Goal: Information Seeking & Learning: Learn about a topic

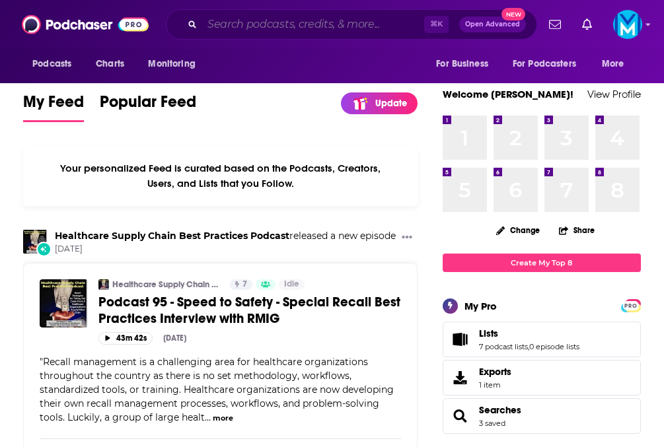
click at [314, 30] on input "Search podcasts, credits, & more..." at bounding box center [313, 24] width 222 height 21
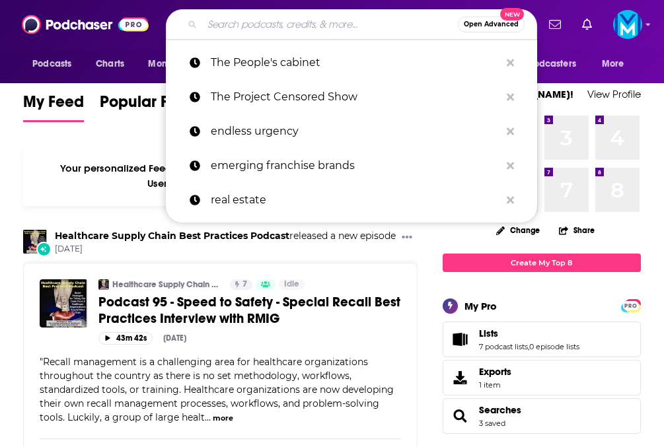
paste input "The Advisor with [PERSON_NAME]"
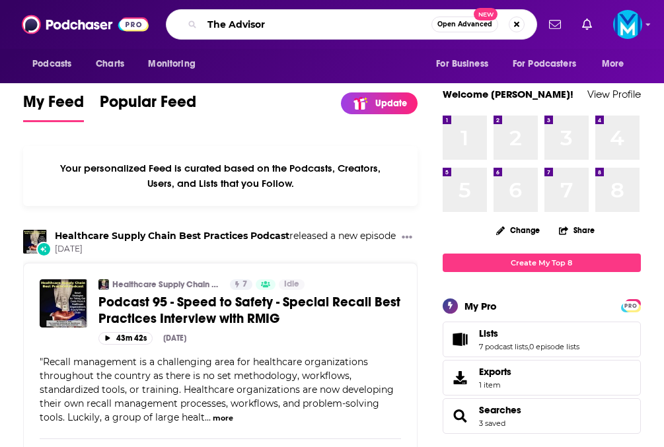
type input "The Advisor"
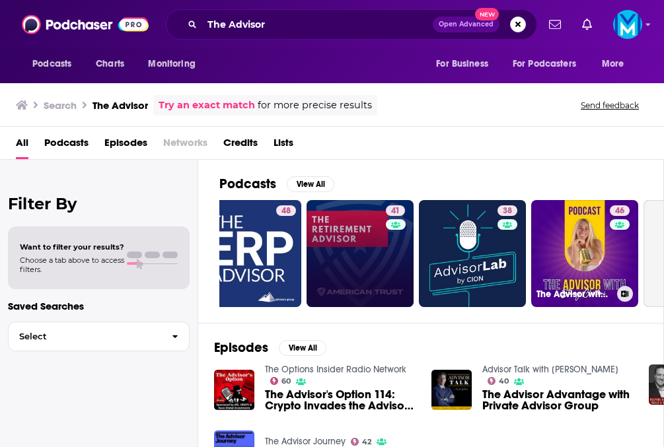
scroll to position [0, 147]
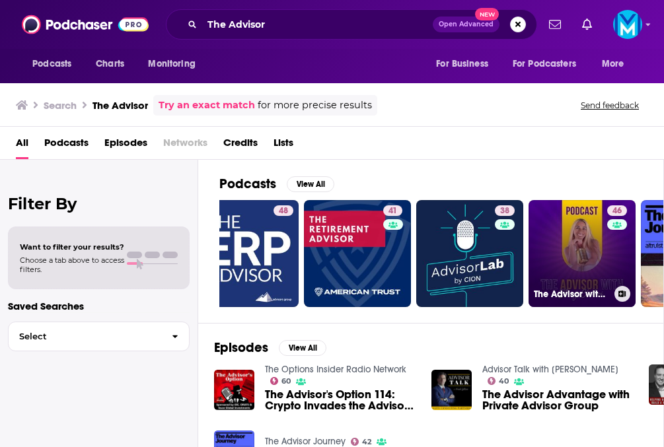
click at [580, 265] on link "46 The Advisor with [PERSON_NAME]" at bounding box center [582, 253] width 107 height 107
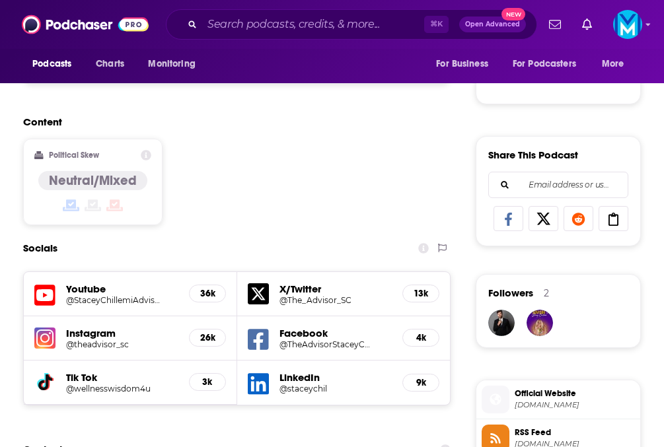
scroll to position [747, 0]
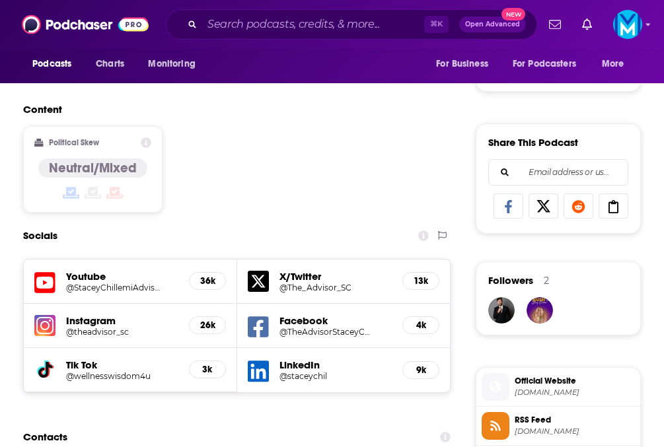
click at [209, 327] on h5 "26k" at bounding box center [207, 325] width 15 height 11
click at [44, 327] on img at bounding box center [44, 325] width 21 height 21
